Goal: Task Accomplishment & Management: Complete application form

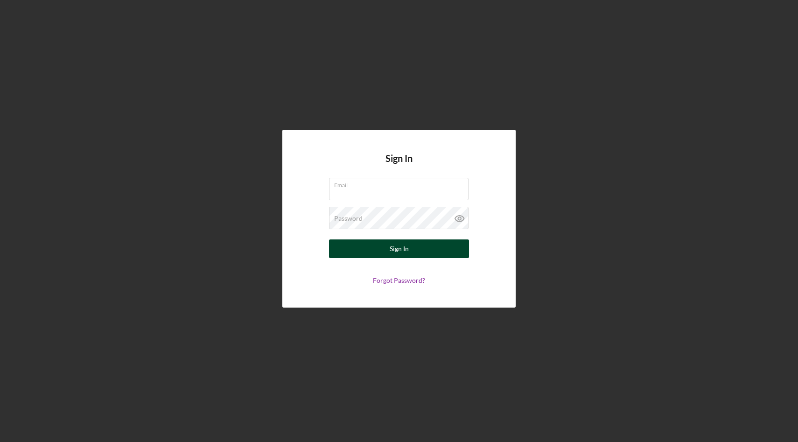
type input "[EMAIL_ADDRESS][DOMAIN_NAME]"
click at [346, 251] on button "Sign In" at bounding box center [399, 248] width 140 height 19
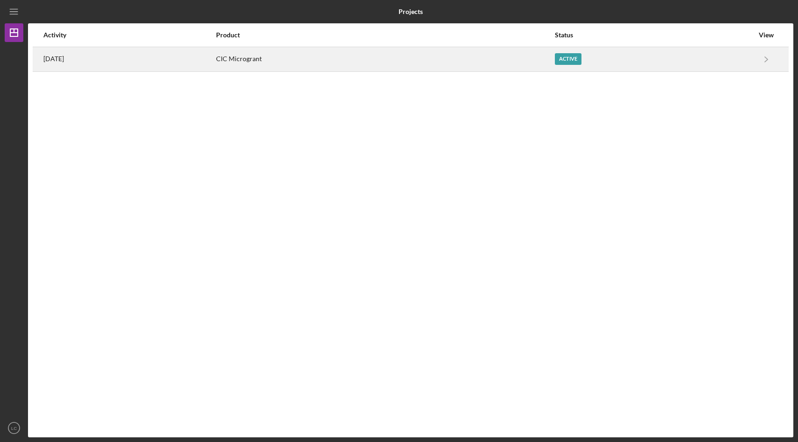
click at [330, 58] on div "CIC Microgrant" at bounding box center [385, 59] width 338 height 23
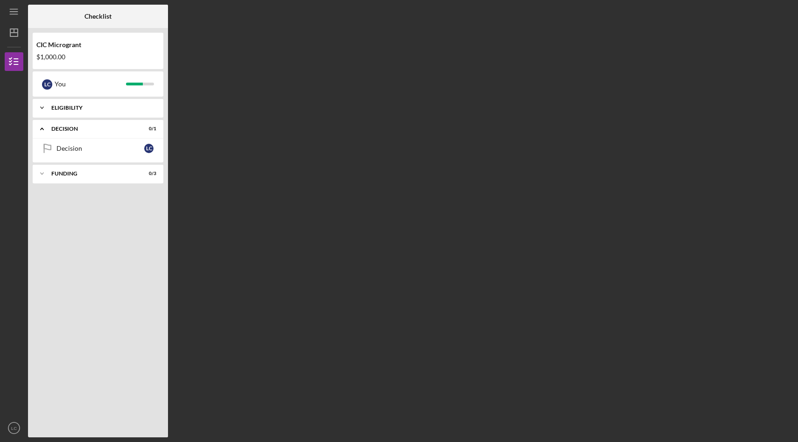
click at [97, 112] on div "Icon/Expander ELIGIBILITY 6 / 6" at bounding box center [98, 107] width 131 height 19
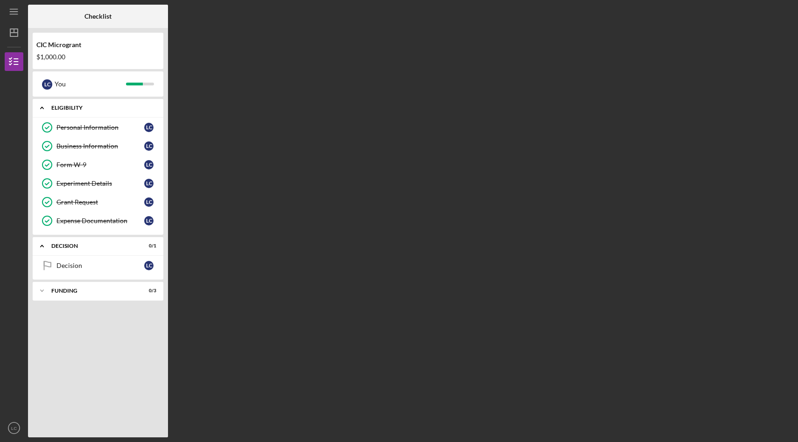
click at [42, 103] on icon "Icon/Expander" at bounding box center [42, 107] width 19 height 19
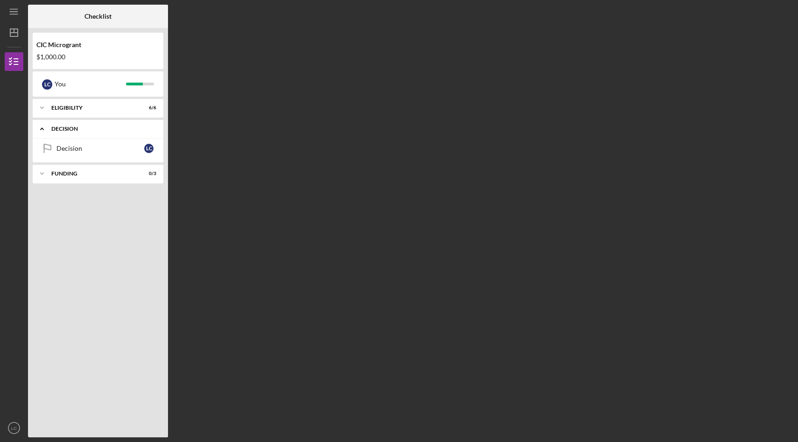
click at [44, 128] on icon "Icon/Expander" at bounding box center [42, 129] width 19 height 19
click at [13, 33] on icon "Icon/Dashboard" at bounding box center [13, 32] width 23 height 23
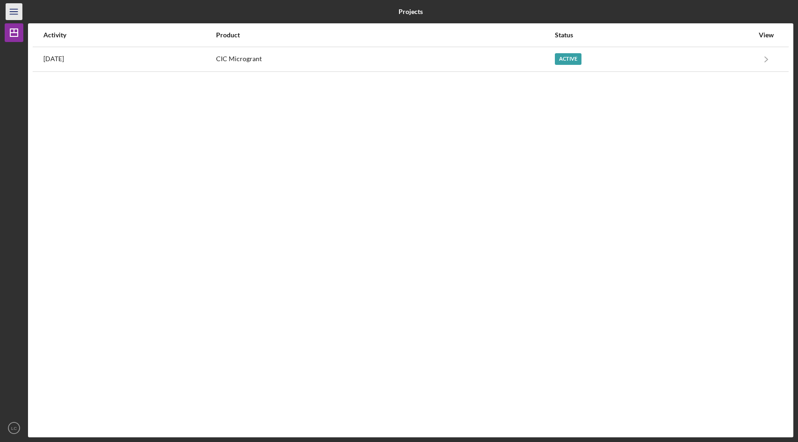
click at [14, 17] on icon "Icon/Menu" at bounding box center [14, 11] width 21 height 21
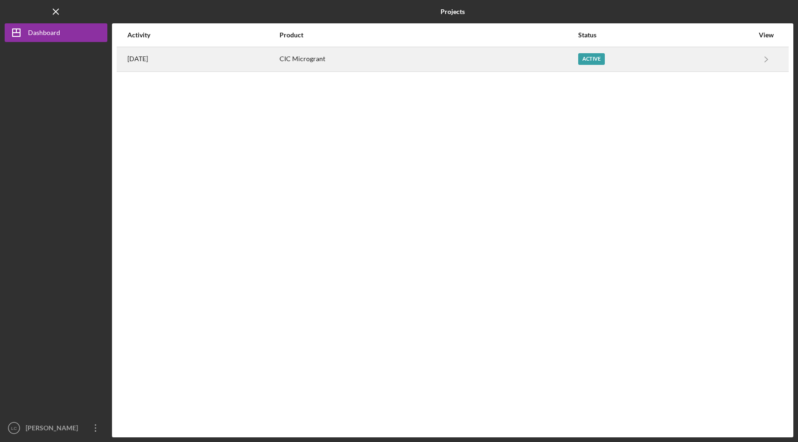
click at [159, 57] on div "6 days ago" at bounding box center [202, 59] width 151 height 23
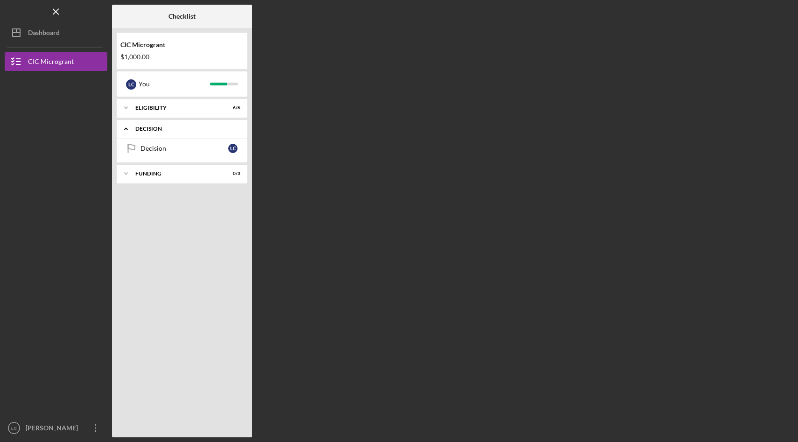
click at [127, 129] on polyline at bounding box center [126, 129] width 3 height 2
